Goal: Information Seeking & Learning: Check status

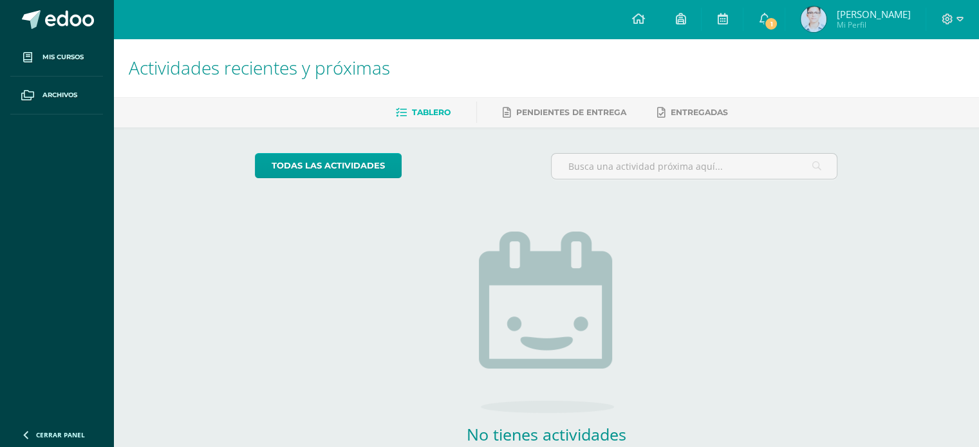
click at [895, 21] on span "[PERSON_NAME]" at bounding box center [873, 14] width 74 height 13
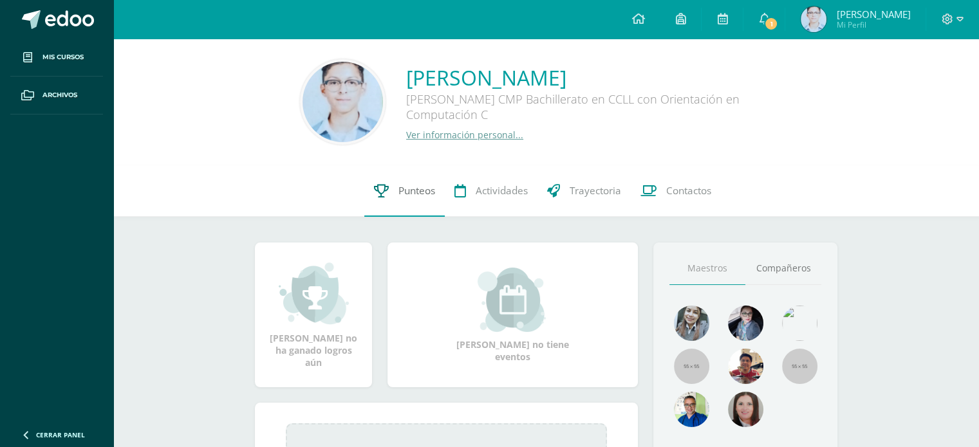
click at [404, 191] on span "Punteos" at bounding box center [416, 191] width 37 height 14
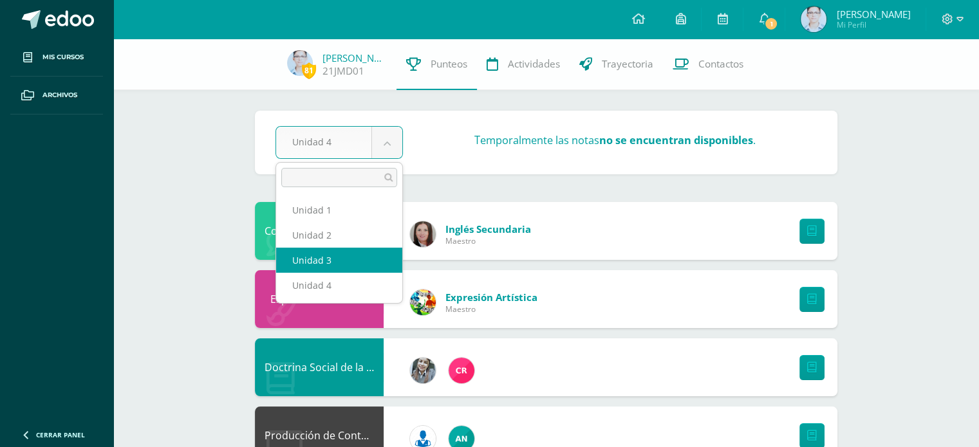
select select "Unidad 3"
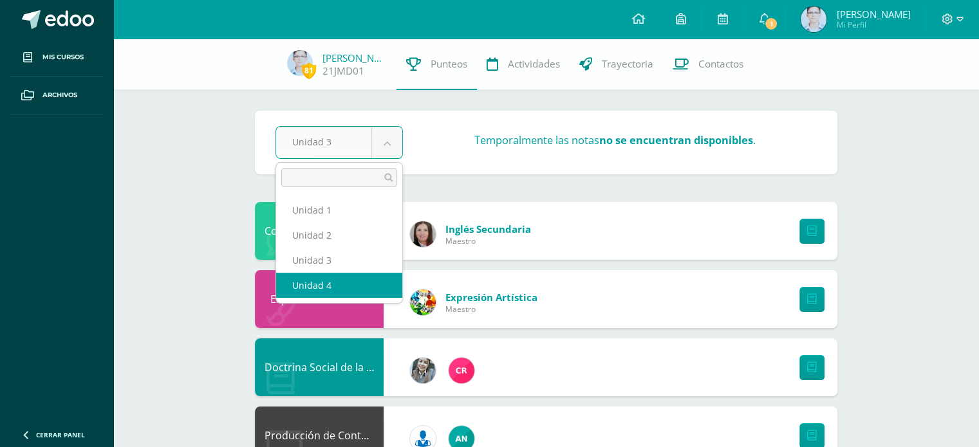
select select "Unidad 4"
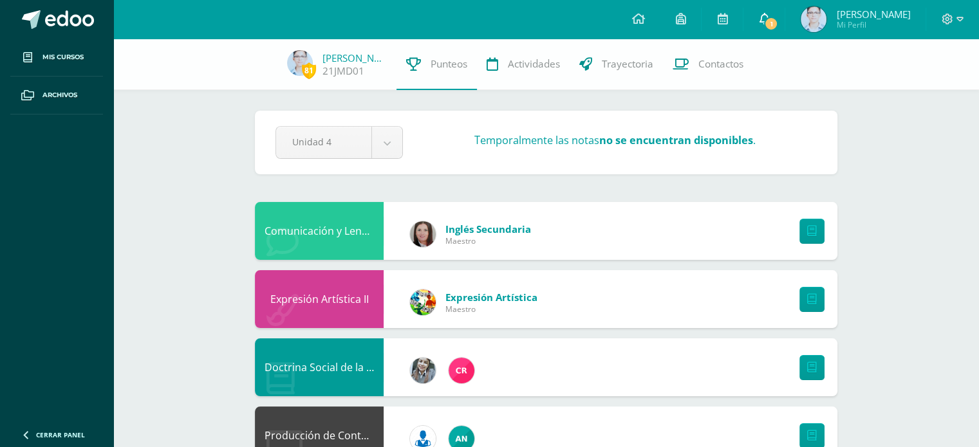
click at [778, 22] on span "1" at bounding box center [771, 24] width 14 height 14
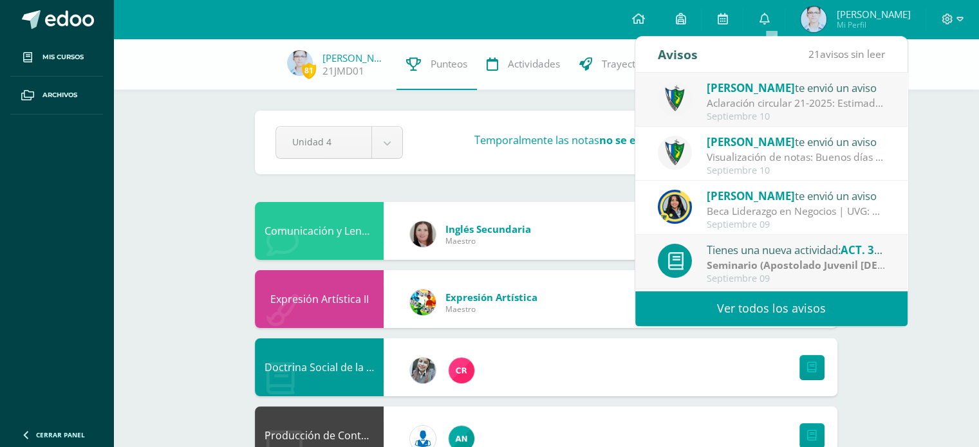
click at [768, 103] on div "Aclaración circular 21-2025: Estimados padres y estudiantes, es un gusto saluda…" at bounding box center [796, 103] width 179 height 15
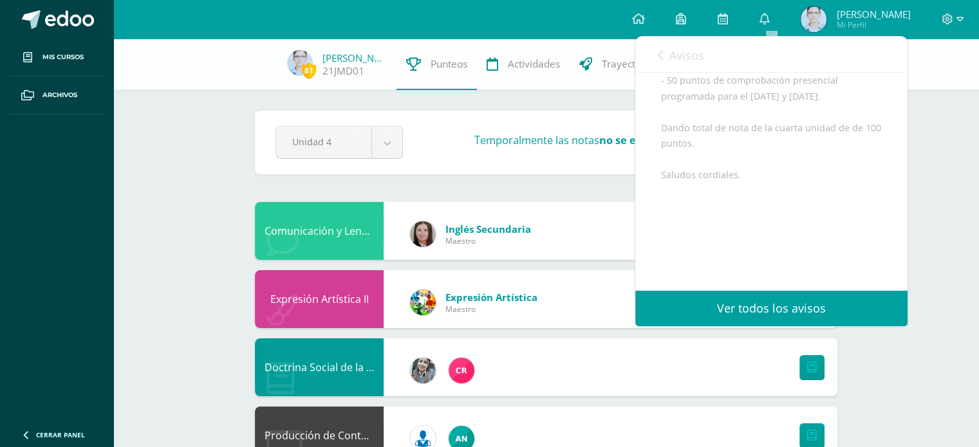
scroll to position [283, 0]
